Goal: Complete application form: Complete application form

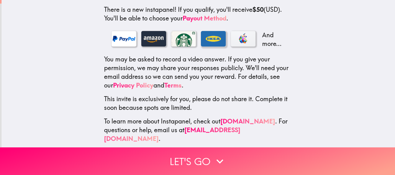
scroll to position [119, 0]
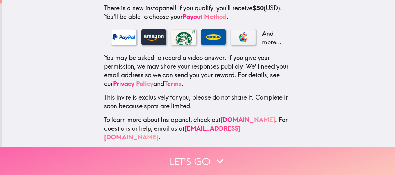
click at [191, 154] on button "Let's go" at bounding box center [197, 161] width 395 height 28
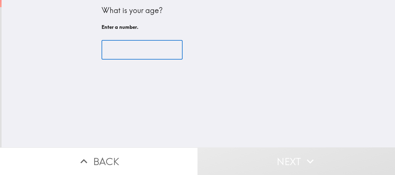
click at [133, 50] on input "number" at bounding box center [141, 49] width 81 height 19
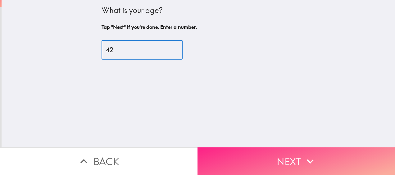
type input "42"
click at [240, 155] on button "Next" at bounding box center [295, 161] width 197 height 28
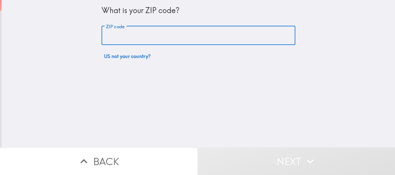
click at [152, 32] on input "ZIP code" at bounding box center [198, 35] width 194 height 19
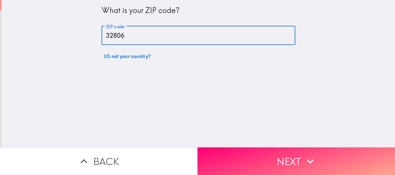
type input "32806"
click at [232, 101] on div "What is your ZIP code? ZIP code 32806 ZIP code US not your country?" at bounding box center [198, 73] width 393 height 147
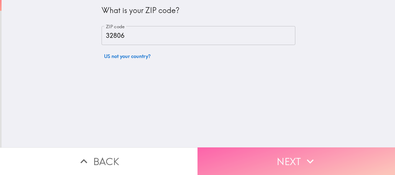
click at [246, 148] on button "Next" at bounding box center [295, 161] width 197 height 28
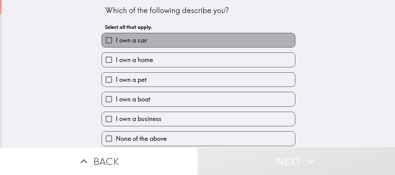
click at [135, 41] on span "I own a car" at bounding box center [131, 40] width 31 height 9
click at [116, 41] on input "I own a car" at bounding box center [109, 40] width 14 height 14
checkbox input "true"
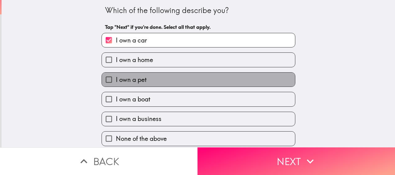
click at [135, 76] on span "I own a pet" at bounding box center [131, 79] width 31 height 9
click at [116, 76] on input "I own a pet" at bounding box center [109, 80] width 14 height 14
checkbox input "true"
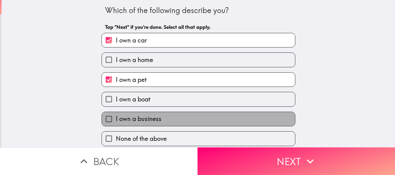
click at [133, 119] on span "I own a business" at bounding box center [139, 119] width 46 height 9
click at [116, 119] on input "I own a business" at bounding box center [109, 119] width 14 height 14
checkbox input "true"
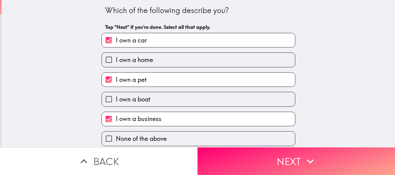
scroll to position [4, 0]
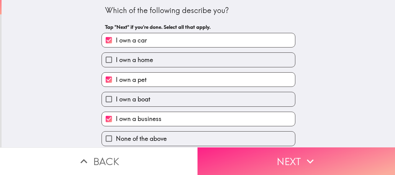
click at [227, 159] on button "Next" at bounding box center [295, 161] width 197 height 28
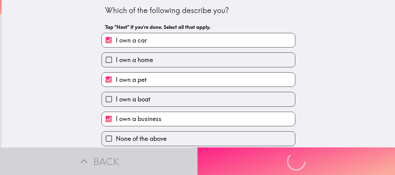
scroll to position [0, 0]
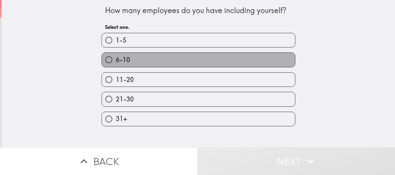
click at [150, 56] on label "6-10" at bounding box center [198, 60] width 193 height 14
click at [116, 56] on input "6-10" at bounding box center [109, 60] width 14 height 14
radio input "true"
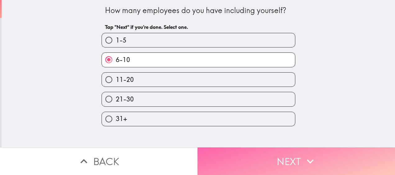
click at [249, 163] on button "Next" at bounding box center [295, 161] width 197 height 28
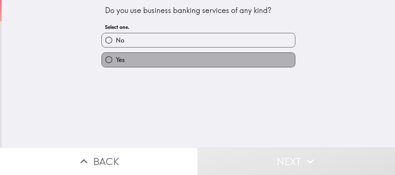
click at [151, 61] on label "Yes" at bounding box center [198, 60] width 193 height 14
click at [116, 61] on input "Yes" at bounding box center [109, 60] width 14 height 14
radio input "true"
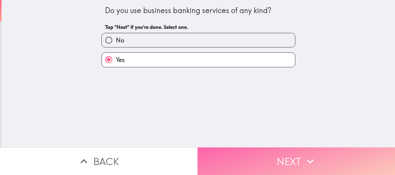
click at [215, 166] on button "Next" at bounding box center [295, 161] width 197 height 28
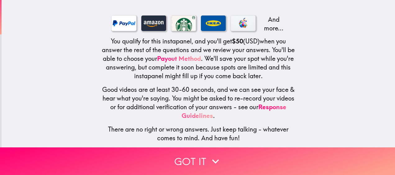
scroll to position [106, 0]
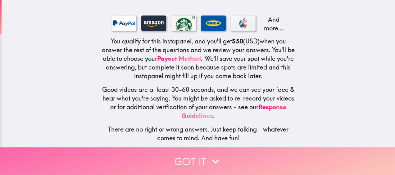
click at [189, 155] on button "Got it" at bounding box center [197, 161] width 395 height 28
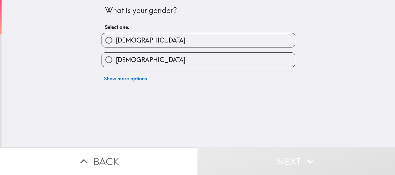
scroll to position [0, 0]
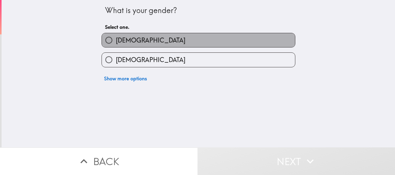
click at [131, 35] on label "[DEMOGRAPHIC_DATA]" at bounding box center [198, 40] width 193 height 14
click at [116, 35] on input "[DEMOGRAPHIC_DATA]" at bounding box center [109, 40] width 14 height 14
radio input "true"
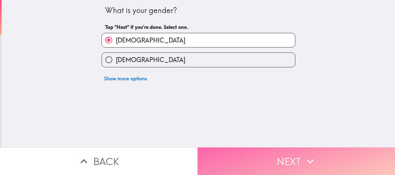
click at [214, 156] on button "Next" at bounding box center [295, 161] width 197 height 28
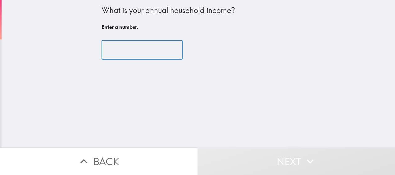
click at [139, 51] on input "number" at bounding box center [141, 49] width 81 height 19
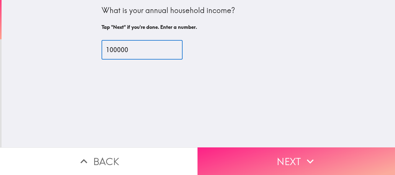
type input "100000"
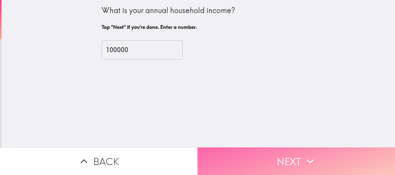
click at [256, 158] on button "Next" at bounding box center [295, 161] width 197 height 28
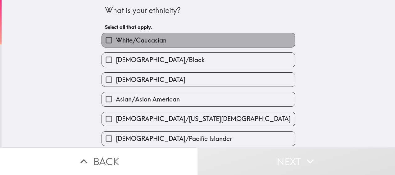
click at [148, 34] on label "White/Caucasian" at bounding box center [198, 40] width 193 height 14
click at [116, 34] on input "White/Caucasian" at bounding box center [109, 40] width 14 height 14
checkbox input "true"
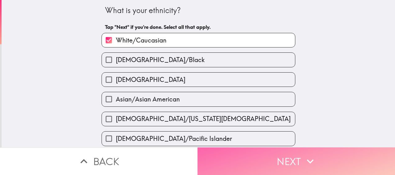
click at [229, 160] on button "Next" at bounding box center [295, 161] width 197 height 28
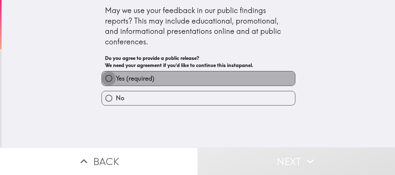
click at [103, 79] on input "Yes (required)" at bounding box center [109, 78] width 14 height 14
radio input "true"
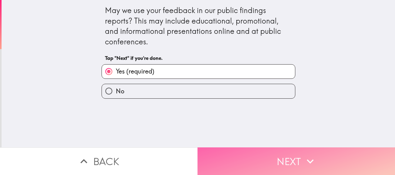
click at [227, 160] on button "Next" at bounding box center [295, 161] width 197 height 28
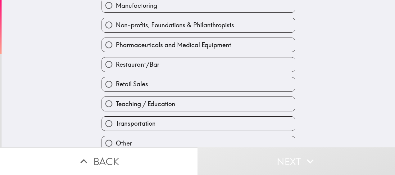
scroll to position [271, 0]
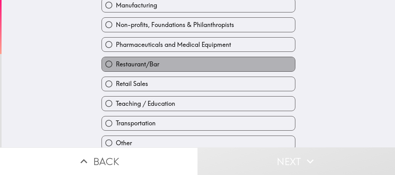
click at [116, 67] on input "Restaurant/Bar" at bounding box center [109, 64] width 14 height 14
radio input "true"
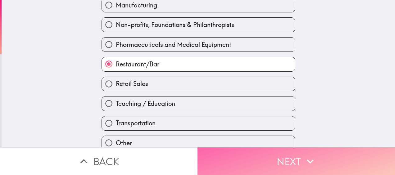
click at [240, 153] on button "Next" at bounding box center [295, 161] width 197 height 28
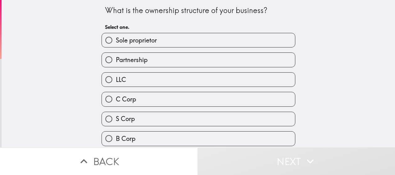
scroll to position [0, 0]
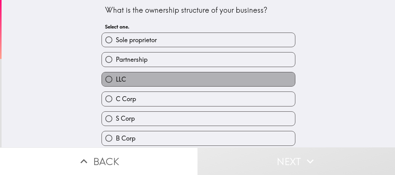
click at [139, 81] on label "LLC" at bounding box center [198, 79] width 193 height 14
click at [116, 81] on input "LLC" at bounding box center [109, 79] width 14 height 14
radio input "true"
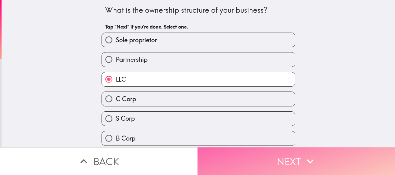
click at [227, 154] on button "Next" at bounding box center [295, 161] width 197 height 28
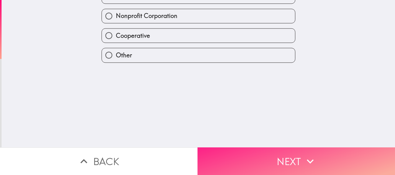
scroll to position [0, 0]
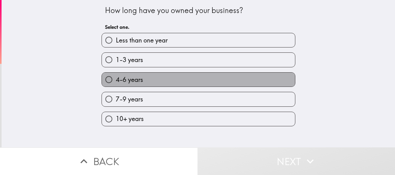
click at [151, 77] on label "4-6 years" at bounding box center [198, 80] width 193 height 14
click at [116, 77] on input "4-6 years" at bounding box center [109, 80] width 14 height 14
radio input "true"
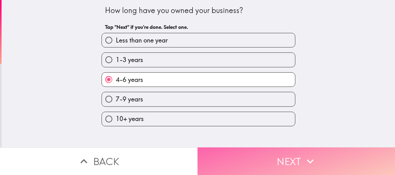
click at [234, 155] on button "Next" at bounding box center [295, 161] width 197 height 28
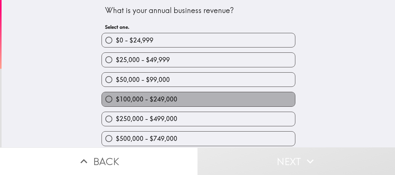
click at [161, 100] on span "$100,000 - $249,000" at bounding box center [146, 99] width 61 height 9
click at [116, 100] on input "$100,000 - $249,000" at bounding box center [109, 99] width 14 height 14
radio input "true"
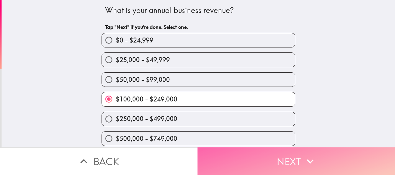
click at [246, 158] on button "Next" at bounding box center [295, 161] width 197 height 28
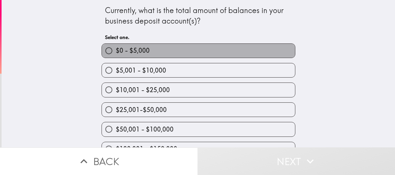
click at [158, 52] on label "$0 - $5,000" at bounding box center [198, 51] width 193 height 14
click at [116, 52] on input "$0 - $5,000" at bounding box center [109, 51] width 14 height 14
radio input "true"
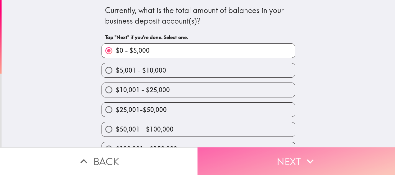
click at [228, 155] on button "Next" at bounding box center [295, 161] width 197 height 28
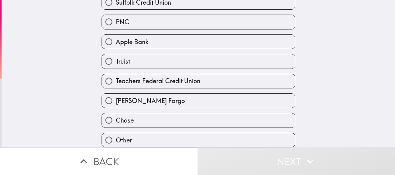
scroll to position [214, 0]
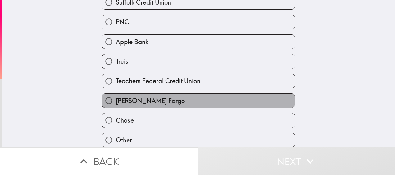
click at [139, 99] on span "[PERSON_NAME] Fargo" at bounding box center [150, 101] width 69 height 9
click at [116, 99] on input "[PERSON_NAME] Fargo" at bounding box center [109, 101] width 14 height 14
radio input "true"
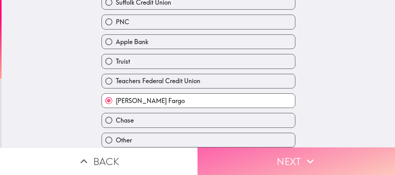
click at [219, 155] on button "Next" at bounding box center [295, 161] width 197 height 28
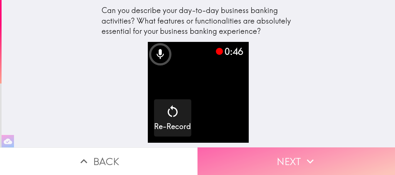
click at [249, 159] on button "Next" at bounding box center [295, 161] width 197 height 28
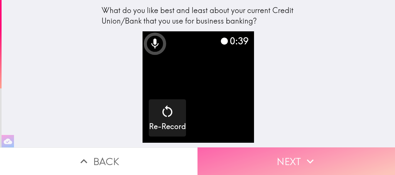
click at [316, 152] on button "Next" at bounding box center [295, 161] width 197 height 28
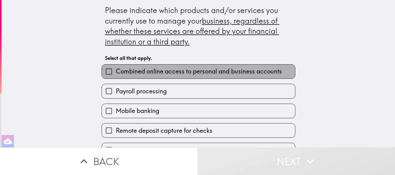
click at [178, 71] on span "Combined online access to personal and business accounts" at bounding box center [199, 71] width 166 height 9
click at [116, 71] on input "Combined online access to personal and business accounts" at bounding box center [109, 72] width 14 height 14
checkbox input "true"
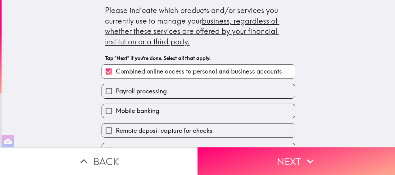
click at [156, 96] on label "Payroll processing" at bounding box center [198, 91] width 193 height 14
click at [116, 96] on input "Payroll processing" at bounding box center [109, 91] width 14 height 14
checkbox input "true"
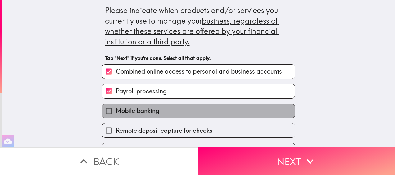
click at [157, 112] on label "Mobile banking" at bounding box center [198, 111] width 193 height 14
click at [116, 112] on input "Mobile banking" at bounding box center [109, 111] width 14 height 14
checkbox input "true"
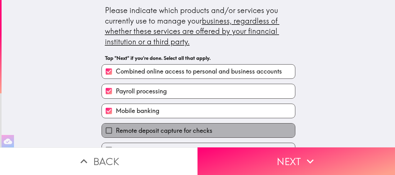
click at [158, 130] on span "Remote deposit capture for checks" at bounding box center [164, 130] width 97 height 9
click at [116, 130] on input "Remote deposit capture for checks" at bounding box center [109, 131] width 14 height 14
checkbox input "true"
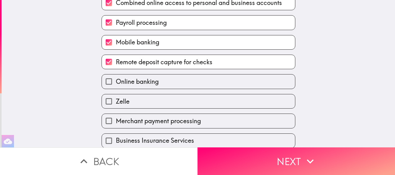
scroll to position [69, 0]
click at [145, 74] on div "Online banking" at bounding box center [196, 79] width 199 height 20
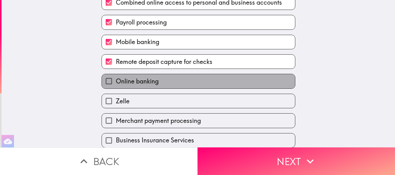
click at [143, 78] on span "Online banking" at bounding box center [137, 81] width 43 height 9
click at [116, 78] on input "Online banking" at bounding box center [109, 81] width 14 height 14
checkbox input "true"
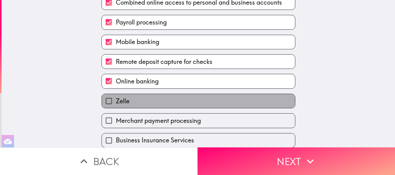
click at [143, 101] on label "Zelle" at bounding box center [198, 101] width 193 height 14
click at [116, 101] on input "Zelle" at bounding box center [109, 101] width 14 height 14
checkbox input "true"
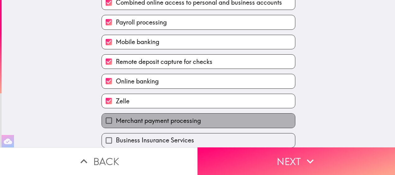
click at [142, 122] on span "Merchant payment processing" at bounding box center [158, 120] width 85 height 9
click at [116, 122] on input "Merchant payment processing" at bounding box center [109, 121] width 14 height 14
checkbox input "true"
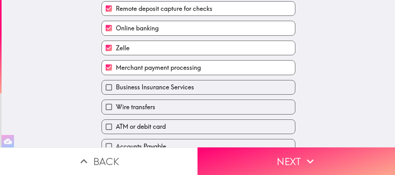
scroll to position [122, 0]
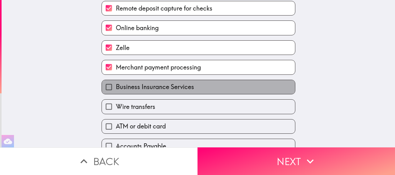
click at [140, 87] on span "Business Insurance Services" at bounding box center [155, 87] width 78 height 9
click at [116, 87] on input "Business Insurance Services" at bounding box center [109, 87] width 14 height 14
checkbox input "true"
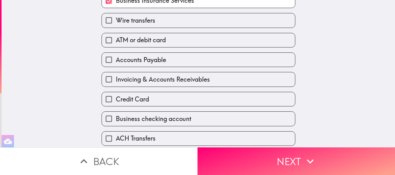
scroll to position [209, 0]
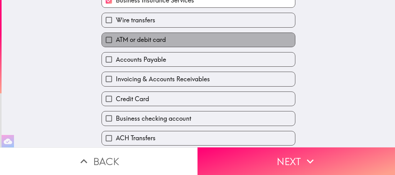
click at [138, 42] on span "ATM or debit card" at bounding box center [141, 39] width 50 height 9
click at [116, 42] on input "ATM or debit card" at bounding box center [109, 40] width 14 height 14
checkbox input "true"
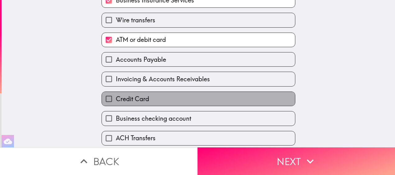
click at [145, 98] on label "Credit Card" at bounding box center [198, 99] width 193 height 14
click at [116, 98] on input "Credit Card" at bounding box center [109, 99] width 14 height 14
checkbox input "true"
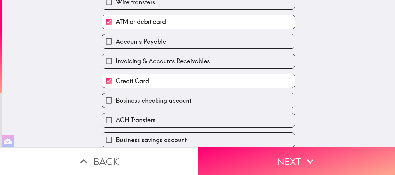
scroll to position [235, 0]
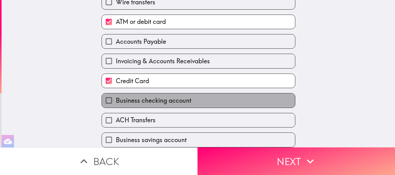
click at [145, 98] on span "Business checking account" at bounding box center [153, 100] width 75 height 9
click at [116, 98] on input "Business checking account" at bounding box center [109, 100] width 14 height 14
checkbox input "true"
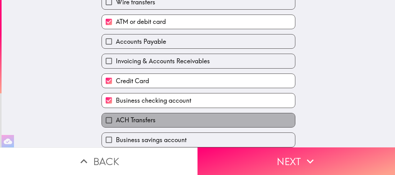
click at [142, 116] on span "ACH Transfers" at bounding box center [136, 120] width 40 height 9
click at [116, 113] on input "ACH Transfers" at bounding box center [109, 120] width 14 height 14
checkbox input "true"
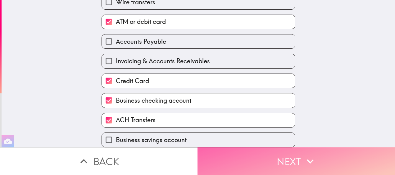
click at [243, 161] on button "Next" at bounding box center [295, 161] width 197 height 28
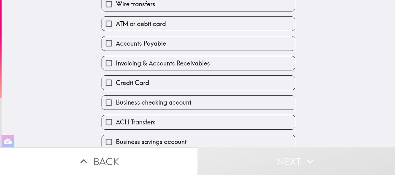
scroll to position [217, 0]
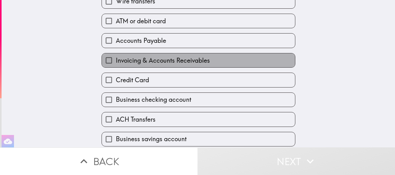
click at [182, 61] on span "Invoicing & Accounts Receivables" at bounding box center [163, 60] width 94 height 9
click at [116, 61] on input "Invoicing & Accounts Receivables" at bounding box center [109, 60] width 14 height 14
checkbox input "true"
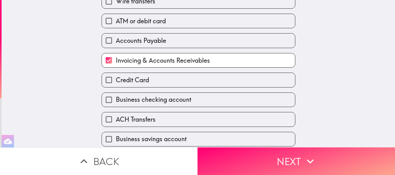
scroll to position [247, 0]
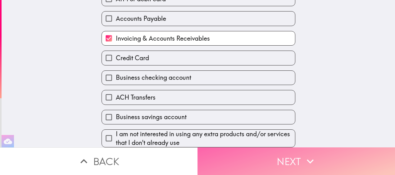
click at [258, 163] on button "Next" at bounding box center [295, 161] width 197 height 28
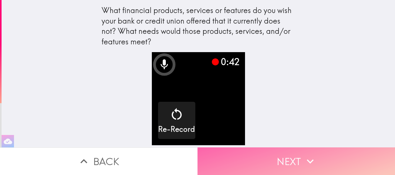
click at [258, 163] on button "Next" at bounding box center [295, 161] width 197 height 28
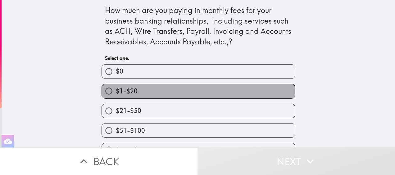
click at [146, 95] on label "$1-$20" at bounding box center [198, 91] width 193 height 14
click at [116, 95] on input "$1-$20" at bounding box center [109, 91] width 14 height 14
radio input "true"
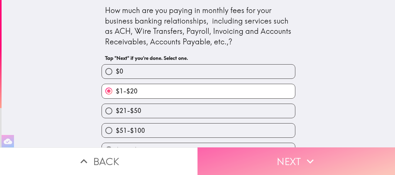
click at [221, 160] on button "Next" at bounding box center [295, 161] width 197 height 28
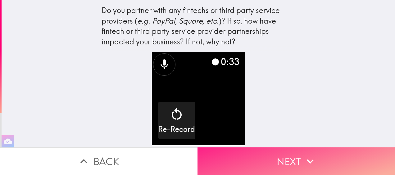
click at [277, 163] on button "Next" at bounding box center [295, 161] width 197 height 28
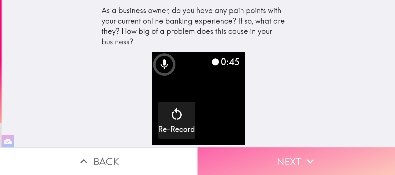
click at [310, 155] on icon "button" at bounding box center [310, 162] width 14 height 14
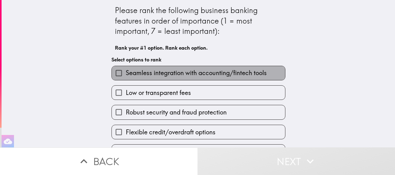
click at [170, 76] on span "Seamless integration with accounting/fintech tools" at bounding box center [196, 73] width 141 height 9
click at [126, 76] on input "Seamless integration with accounting/fintech tools" at bounding box center [119, 73] width 14 height 14
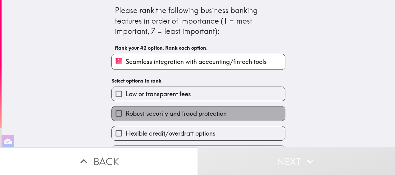
click at [169, 111] on span "Robust security and fraud protection" at bounding box center [176, 113] width 101 height 9
click at [126, 111] on input "Robust security and fraud protection" at bounding box center [119, 113] width 14 height 14
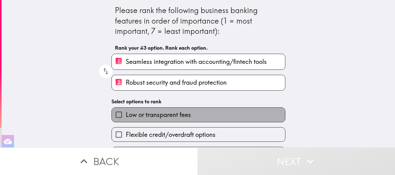
click at [173, 117] on span "Low or transparent fees" at bounding box center [158, 114] width 65 height 9
click at [126, 117] on input "Low or transparent fees" at bounding box center [119, 115] width 14 height 14
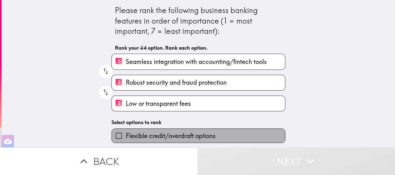
click at [173, 134] on span "Flexible credit/overdraft options" at bounding box center [171, 136] width 90 height 9
click at [126, 134] on input "Flexible credit/overdraft options" at bounding box center [119, 136] width 14 height 14
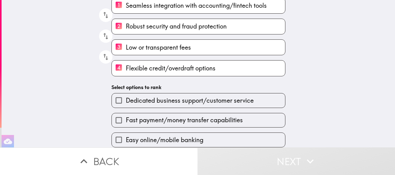
scroll to position [62, 0]
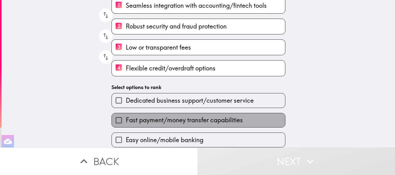
click at [152, 116] on span "Fast payment/money transfer capabilities" at bounding box center [184, 120] width 117 height 9
click at [126, 115] on input "Fast payment/money transfer capabilities" at bounding box center [119, 120] width 14 height 14
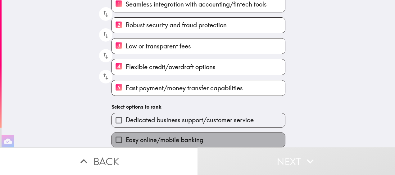
click at [152, 141] on span "Easy online/mobile banking" at bounding box center [165, 140] width 78 height 9
click at [126, 141] on input "Easy online/mobile banking" at bounding box center [119, 140] width 14 height 14
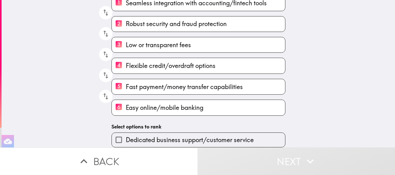
click at [150, 137] on span "Dedicated business support/customer service" at bounding box center [190, 140] width 128 height 9
click at [126, 137] on input "Dedicated business support/customer service" at bounding box center [119, 140] width 14 height 14
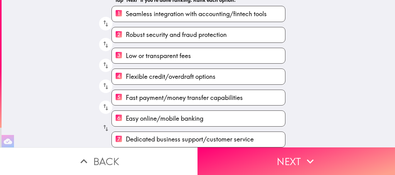
scroll to position [54, 0]
drag, startPoint x: 99, startPoint y: 123, endPoint x: 104, endPoint y: 40, distance: 82.4
click at [106, 40] on div "1 Seamless integration with accounting/fintech tools 2 Robust security and frau…" at bounding box center [195, 74] width 179 height 146
click at [101, 124] on icon "button" at bounding box center [105, 128] width 8 height 8
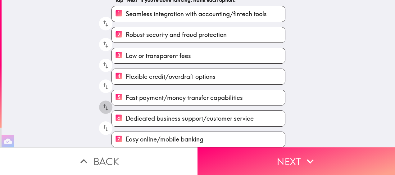
click at [103, 104] on icon "button" at bounding box center [105, 107] width 5 height 7
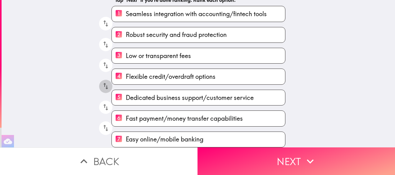
click at [103, 82] on icon "button" at bounding box center [105, 86] width 8 height 8
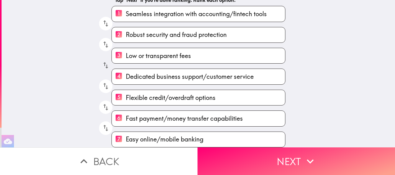
click at [105, 61] on icon "button" at bounding box center [105, 65] width 8 height 8
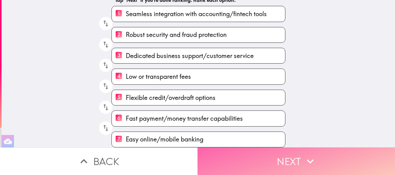
click at [266, 159] on button "Next" at bounding box center [295, 161] width 197 height 28
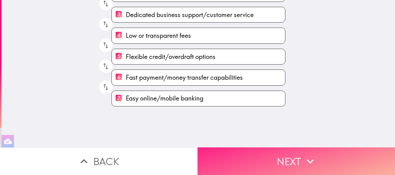
scroll to position [0, 0]
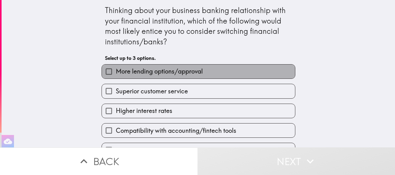
click at [174, 74] on span "More lending options/approval" at bounding box center [159, 71] width 87 height 9
click at [116, 74] on input "More lending options/approval" at bounding box center [109, 72] width 14 height 14
checkbox input "true"
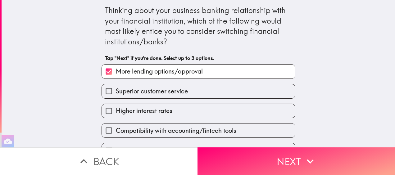
click at [173, 88] on span "Superior customer service" at bounding box center [152, 91] width 72 height 9
click at [116, 88] on input "Superior customer service" at bounding box center [109, 91] width 14 height 14
checkbox input "true"
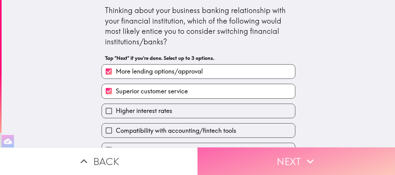
click at [243, 161] on button "Next" at bounding box center [295, 161] width 197 height 28
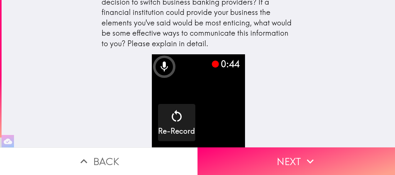
scroll to position [23, 0]
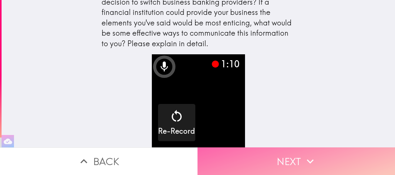
click at [282, 149] on button "Next" at bounding box center [295, 161] width 197 height 28
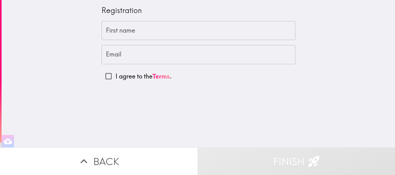
click at [150, 32] on input "First name" at bounding box center [198, 30] width 194 height 19
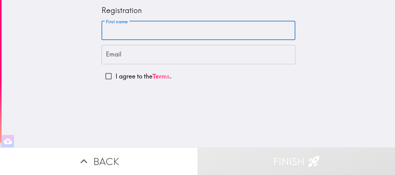
type input "[PERSON_NAME]"
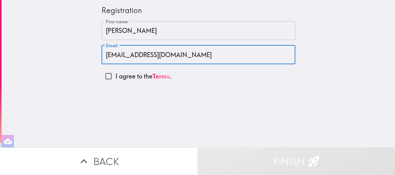
click at [137, 55] on input "[EMAIL_ADDRESS][DOMAIN_NAME]" at bounding box center [198, 54] width 194 height 19
drag, startPoint x: 128, startPoint y: 55, endPoint x: 142, endPoint y: 55, distance: 13.3
click at [142, 55] on input "[EMAIL_ADDRESS][DOMAIN_NAME]" at bounding box center [198, 54] width 194 height 19
type input "[PERSON_NAME][EMAIL_ADDRESS][DOMAIN_NAME]"
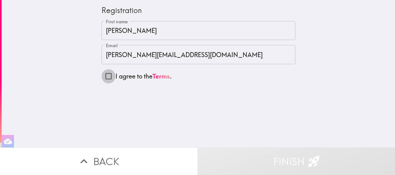
click at [103, 75] on input "I agree to the Terms ." at bounding box center [108, 76] width 14 height 14
checkbox input "true"
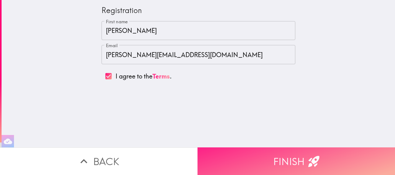
click at [239, 152] on button "Finish" at bounding box center [295, 161] width 197 height 28
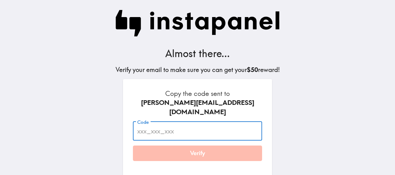
click at [163, 122] on input "Code" at bounding box center [197, 131] width 129 height 19
paste input "[DEMOGRAPHIC_DATA]"
type input "[DEMOGRAPHIC_DATA]"
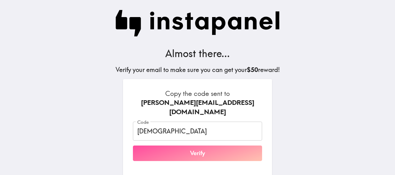
click at [153, 147] on button "Verify" at bounding box center [197, 154] width 129 height 16
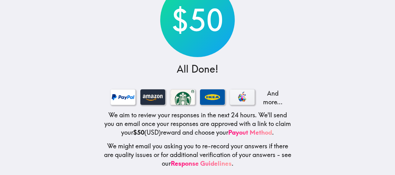
scroll to position [65, 0]
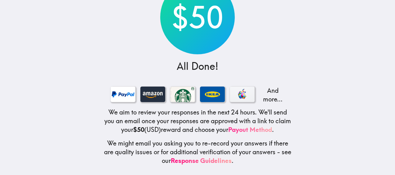
click at [254, 126] on link "Payout Method" at bounding box center [250, 130] width 44 height 8
